Goal: Task Accomplishment & Management: Use online tool/utility

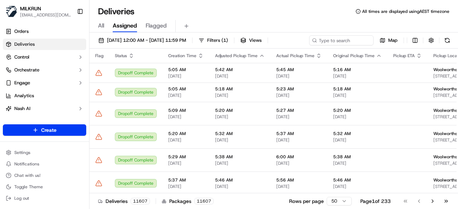
click at [106, 29] on div "All Assigned Flagged" at bounding box center [273, 26] width 369 height 13
click at [103, 25] on span "All" at bounding box center [101, 25] width 6 height 9
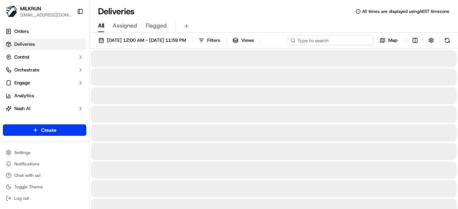
click at [352, 40] on input at bounding box center [331, 40] width 86 height 10
paste input "[PERSON_NAME]"
type input "[PERSON_NAME]"
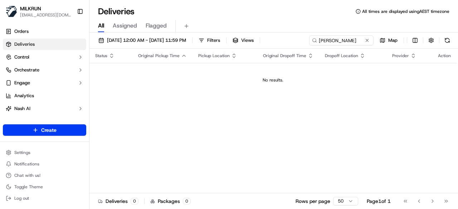
click at [117, 27] on span "Assigned" at bounding box center [125, 25] width 24 height 9
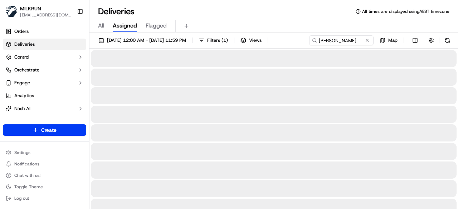
click at [99, 25] on span "All" at bounding box center [101, 25] width 6 height 9
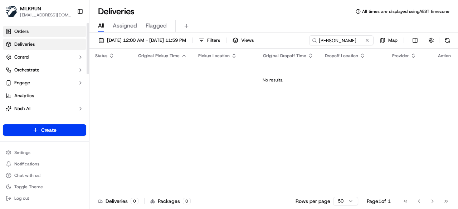
click at [15, 31] on span "Orders" at bounding box center [21, 31] width 14 height 6
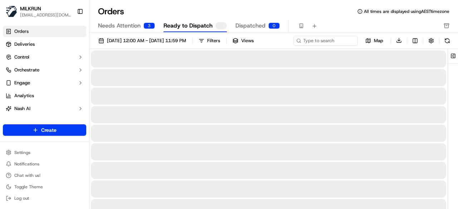
click at [133, 27] on span "Needs Attention" at bounding box center [119, 25] width 43 height 9
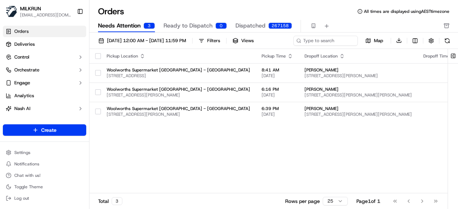
click at [179, 28] on span "Ready to Dispatch" at bounding box center [188, 25] width 49 height 9
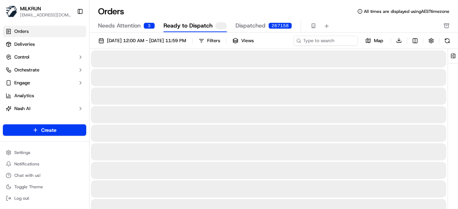
click at [239, 28] on span "Dispatched" at bounding box center [250, 25] width 30 height 9
click at [317, 45] on div "[DATE] 12:00 AM - [DATE] 11:59 PM Filters Views Map Download" at bounding box center [273, 42] width 369 height 14
paste input "[PERSON_NAME]"
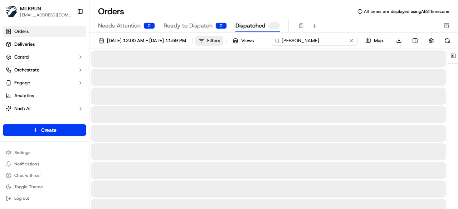
type input "[PERSON_NAME]"
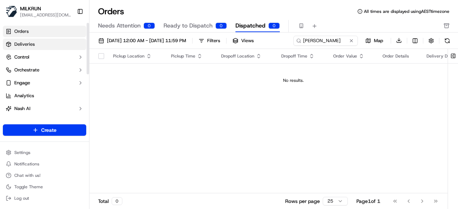
click at [26, 45] on span "Deliveries" at bounding box center [24, 44] width 20 height 6
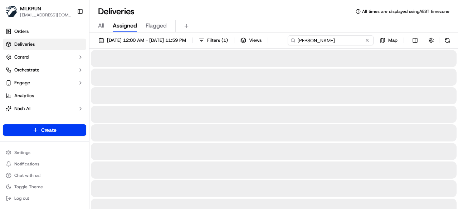
click at [341, 41] on div "[DATE] 12:00 AM - [DATE] 11:59 PM Filters ( 1 ) Views [PERSON_NAME] Map" at bounding box center [273, 41] width 369 height 13
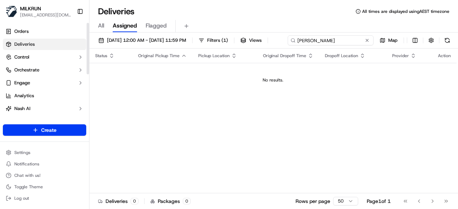
drag, startPoint x: 362, startPoint y: 42, endPoint x: 0, endPoint y: 54, distance: 362.4
click at [0, 54] on div "MILKRUN [EMAIL_ADDRESS][DOMAIN_NAME] Toggle Sidebar Orders Deliveries Control O…" at bounding box center [229, 104] width 458 height 209
paste input "sahib s"
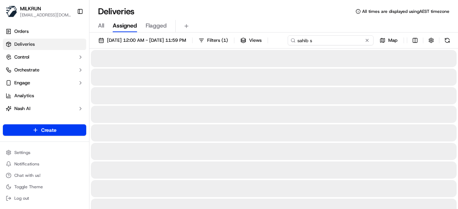
type input "sahib s"
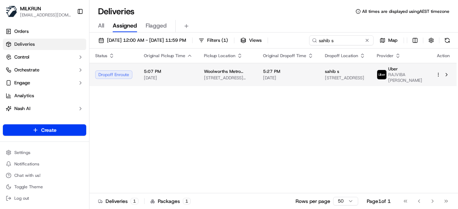
click at [439, 88] on html "MILKRUN [EMAIL_ADDRESS][DOMAIN_NAME] Toggle Sidebar Orders Deliveries Control O…" at bounding box center [229, 104] width 458 height 209
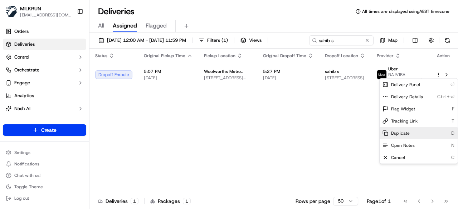
click at [403, 129] on div "Duplicate D" at bounding box center [419, 133] width 78 height 12
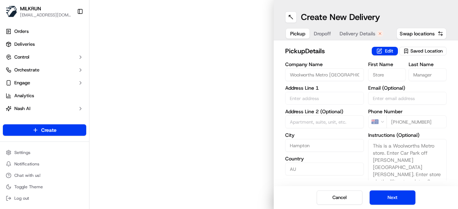
type input "[STREET_ADDRESS]"
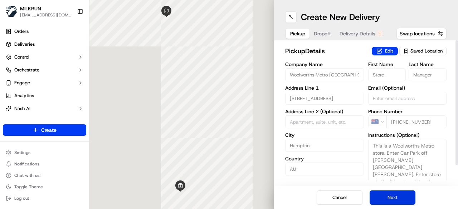
click at [395, 199] on button "Next" at bounding box center [393, 198] width 46 height 14
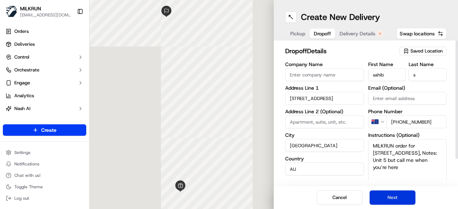
drag, startPoint x: 395, startPoint y: 199, endPoint x: 391, endPoint y: 194, distance: 6.3
click at [395, 199] on button "Next" at bounding box center [393, 198] width 46 height 14
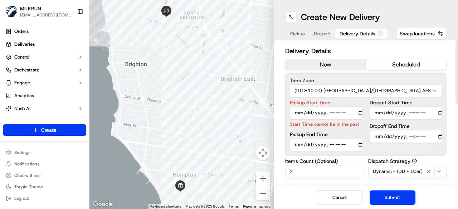
click at [332, 64] on button "now" at bounding box center [326, 64] width 81 height 11
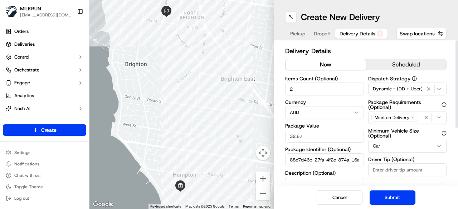
drag, startPoint x: 322, startPoint y: 87, endPoint x: 228, endPoint y: 88, distance: 93.8
click at [228, 88] on div "← Move left → Move right ↑ Move up ↓ Move down + Zoom in - Zoom out Home Jump l…" at bounding box center [273, 104] width 369 height 209
type input "1"
click at [407, 198] on button "Submit" at bounding box center [393, 198] width 46 height 14
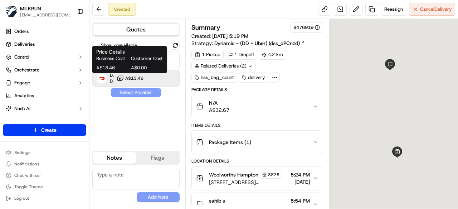
click at [138, 75] on button "A$13.46" at bounding box center [130, 78] width 27 height 7
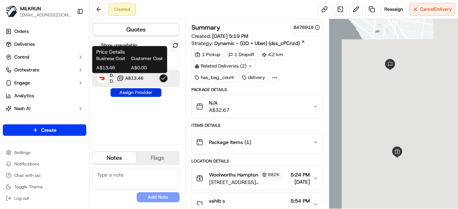
click at [141, 88] on button "Assign Provider" at bounding box center [136, 92] width 51 height 9
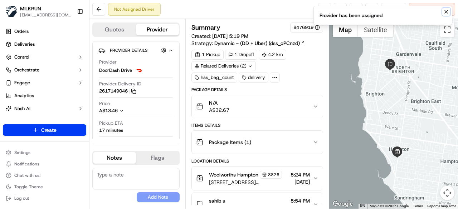
click at [446, 13] on icon "Notifications (F8)" at bounding box center [446, 12] width 6 height 6
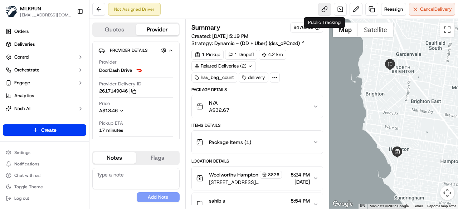
click at [327, 12] on link at bounding box center [324, 9] width 13 height 13
